Goal: Transaction & Acquisition: Obtain resource

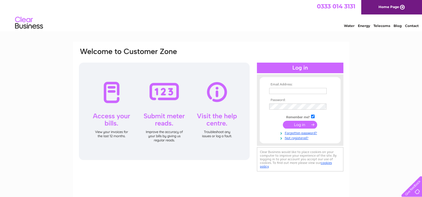
type input "precisionbodyrepair@mail.com"
click at [299, 126] on input "submit" at bounding box center [300, 125] width 34 height 8
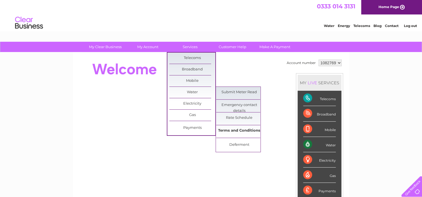
click at [235, 130] on link "Terms and Conditions" at bounding box center [239, 130] width 46 height 11
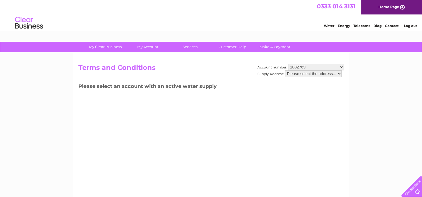
click at [338, 74] on select "Please select the address..." at bounding box center [313, 73] width 57 height 7
click at [316, 74] on select "Please select the address..." at bounding box center [313, 73] width 57 height 7
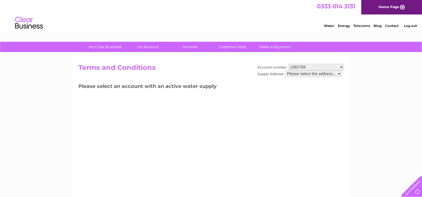
click at [285, 70] on select "Please select the address..." at bounding box center [313, 73] width 57 height 7
click at [305, 92] on h3 "Please select an account with an active water supply" at bounding box center [210, 87] width 265 height 10
click at [289, 73] on select "Please select the address..." at bounding box center [313, 73] width 57 height 7
click at [285, 70] on select "Please select the address..." at bounding box center [313, 73] width 57 height 7
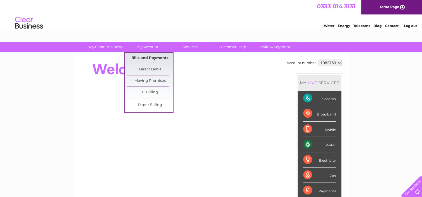
click at [146, 57] on link "Bills and Payments" at bounding box center [150, 58] width 46 height 11
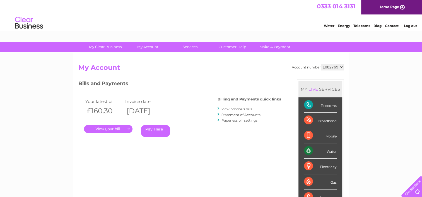
click at [116, 128] on link "." at bounding box center [108, 129] width 48 height 8
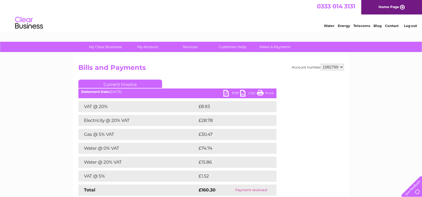
click at [225, 93] on link "PDF" at bounding box center [231, 94] width 17 height 8
